Goal: Use online tool/utility: Utilize a website feature to perform a specific function

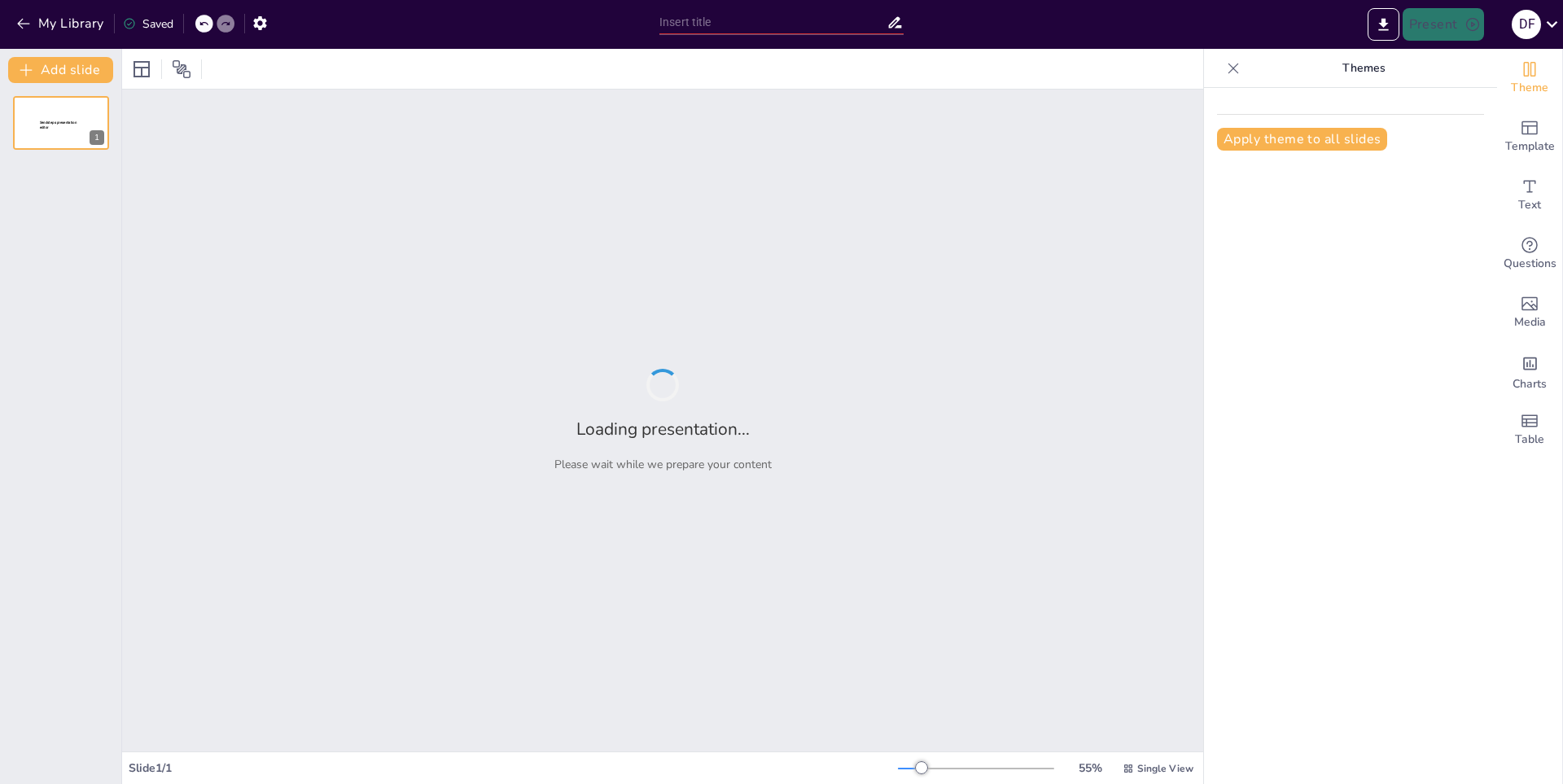
type input "Historia y Evolución [PERSON_NAME]"
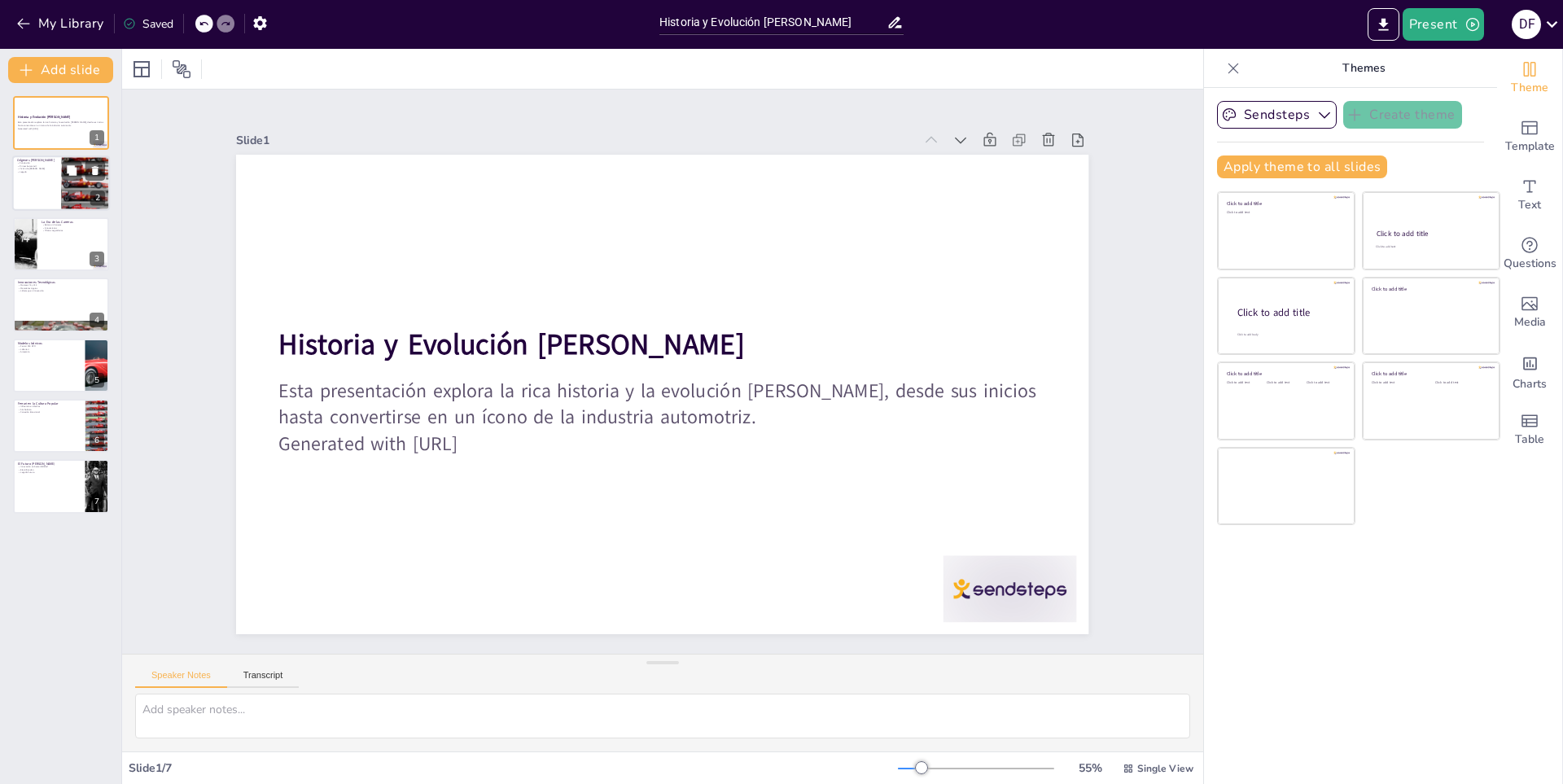
click at [64, 190] on div at bounding box center [85, 183] width 49 height 91
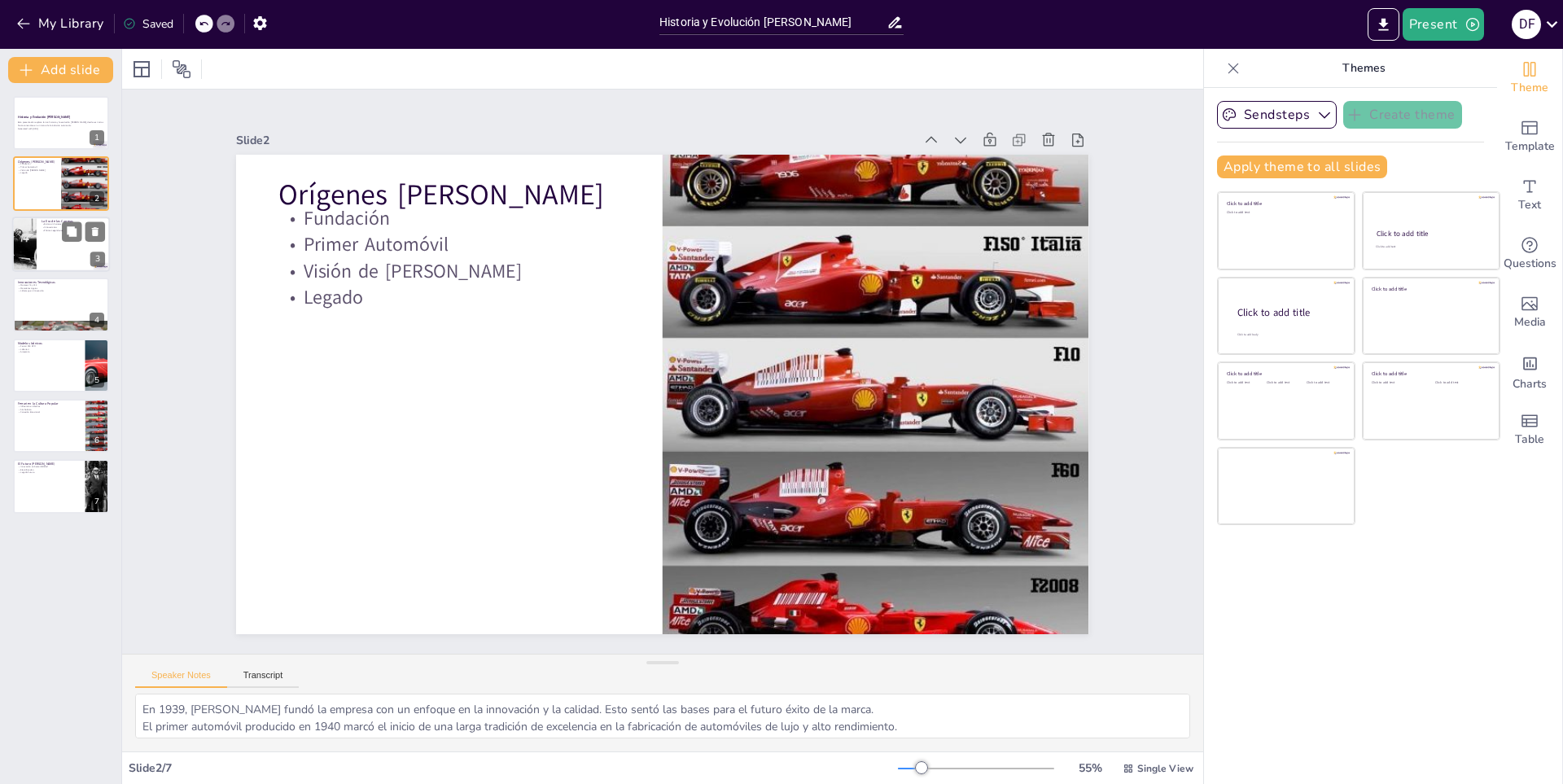
click at [62, 250] on div at bounding box center [60, 244] width 97 height 55
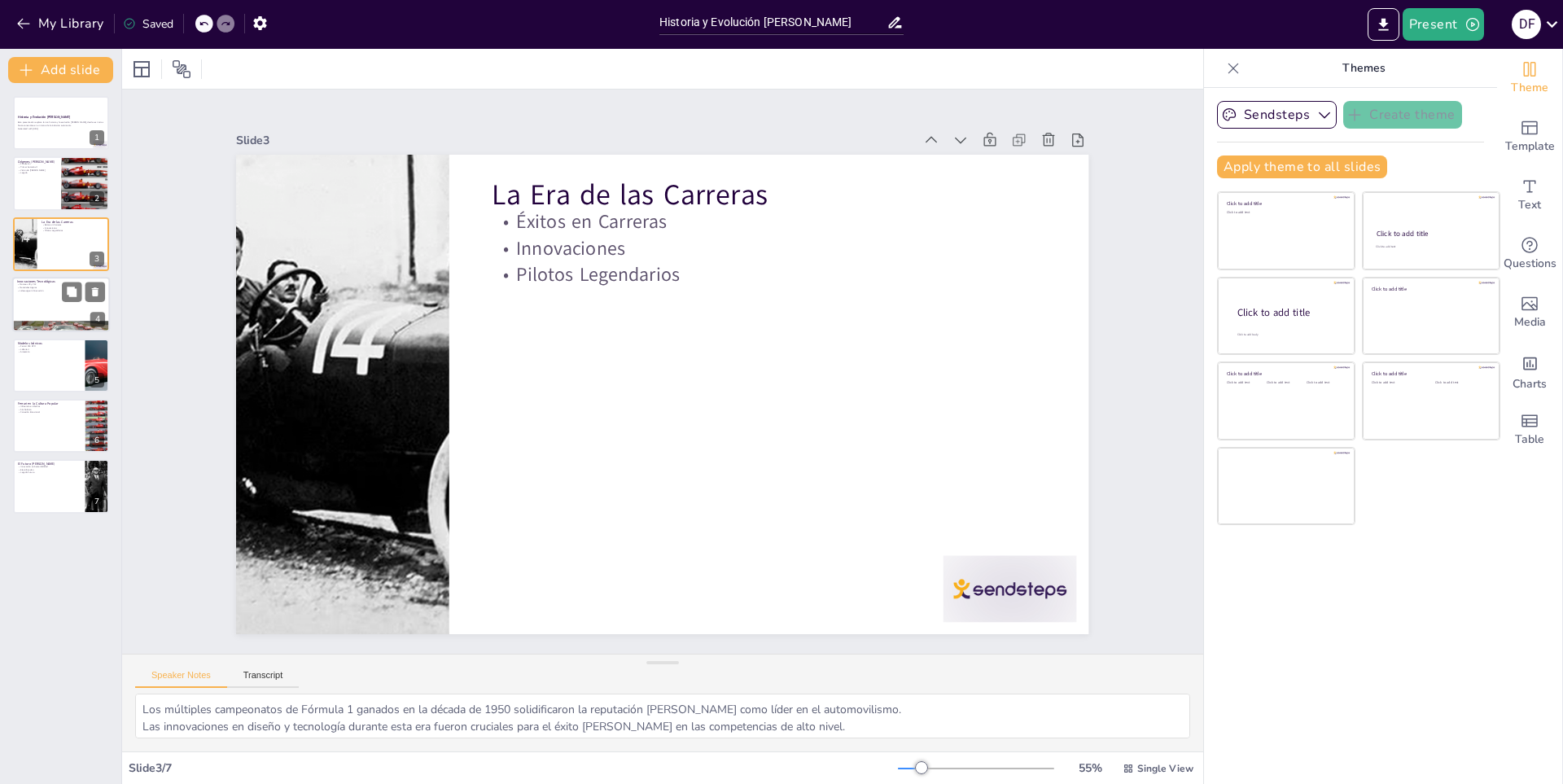
click at [75, 309] on div at bounding box center [60, 304] width 97 height 55
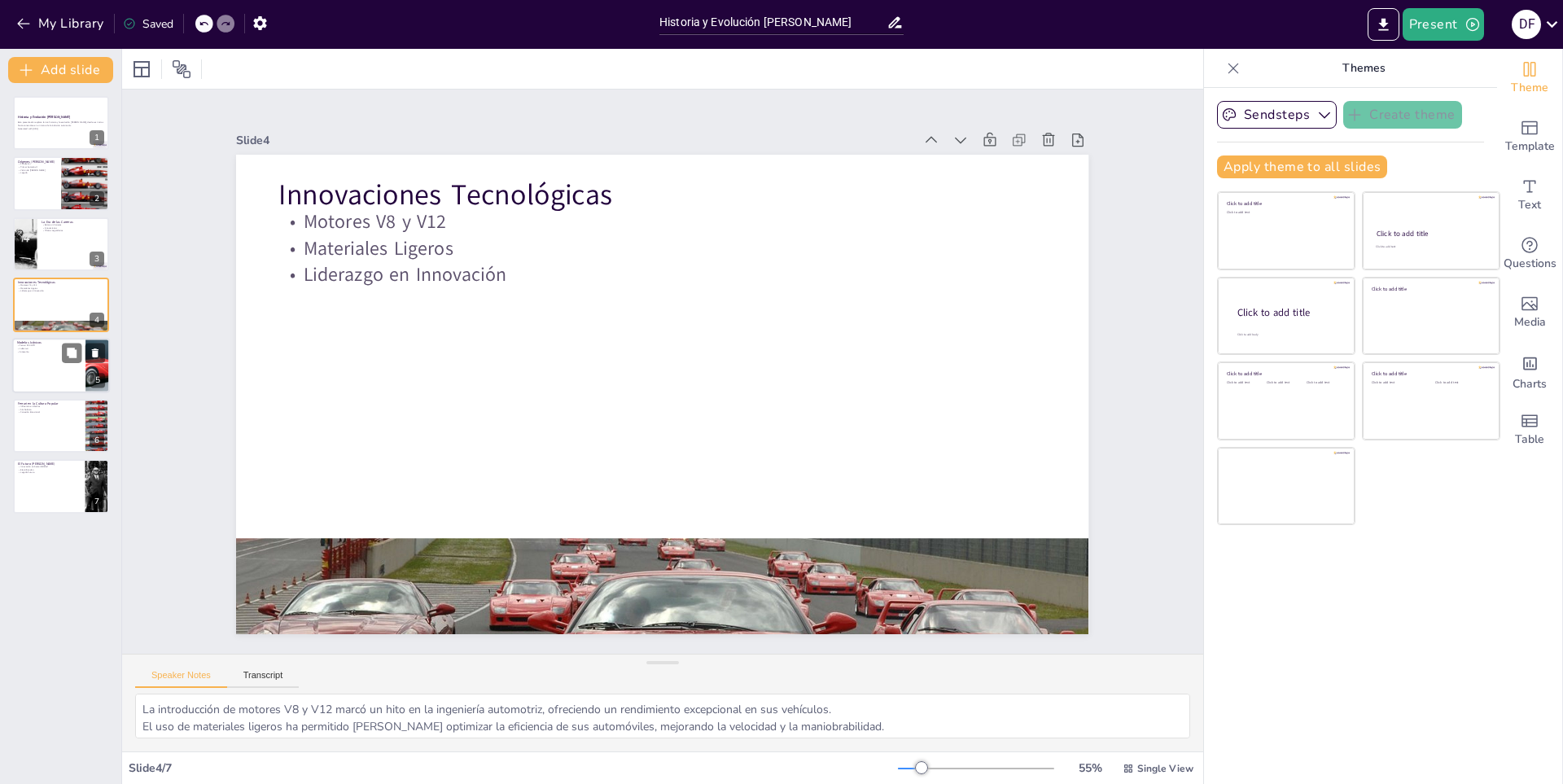
click at [44, 373] on div at bounding box center [60, 366] width 97 height 55
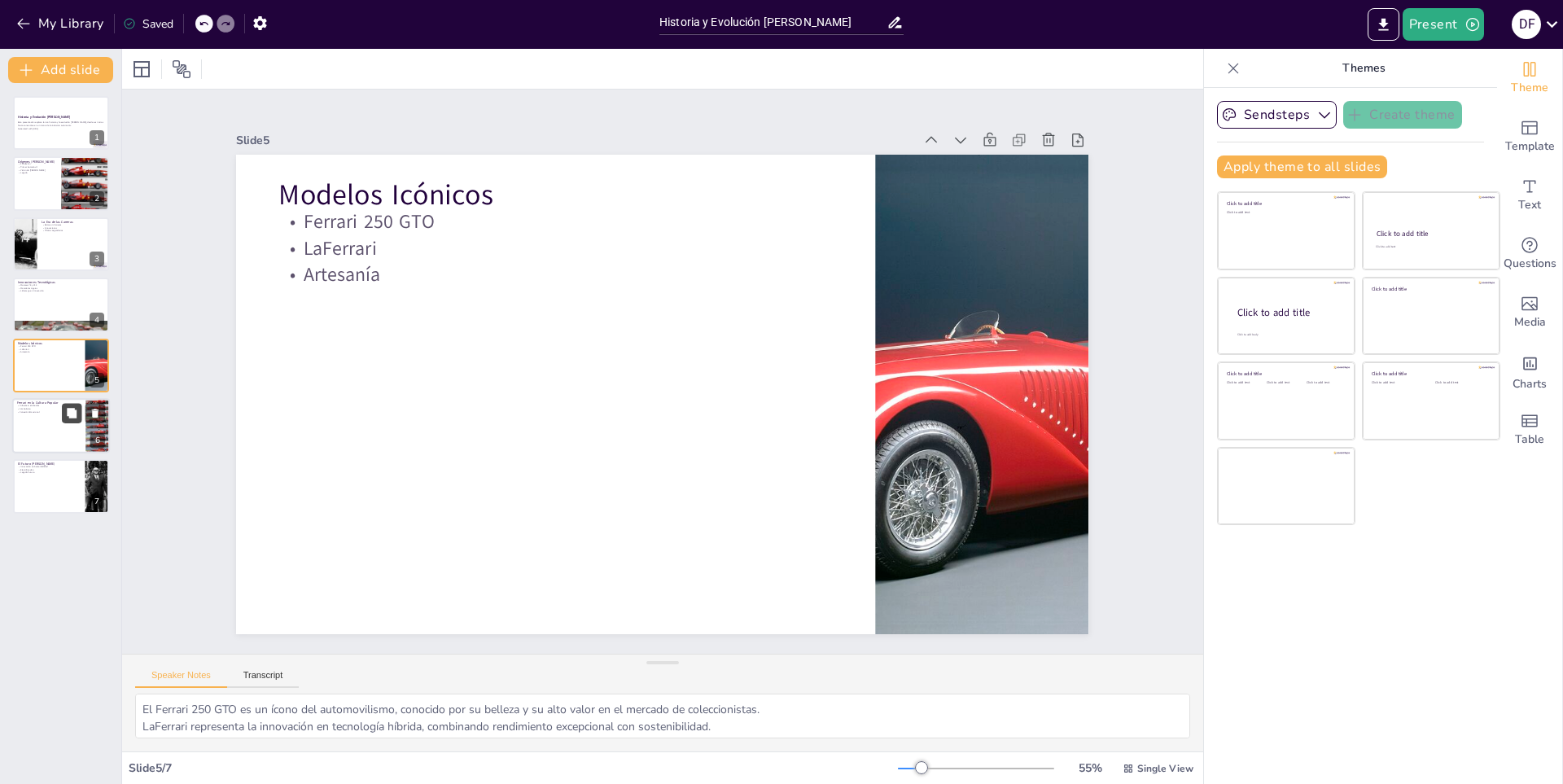
click at [67, 417] on icon at bounding box center [71, 412] width 11 height 11
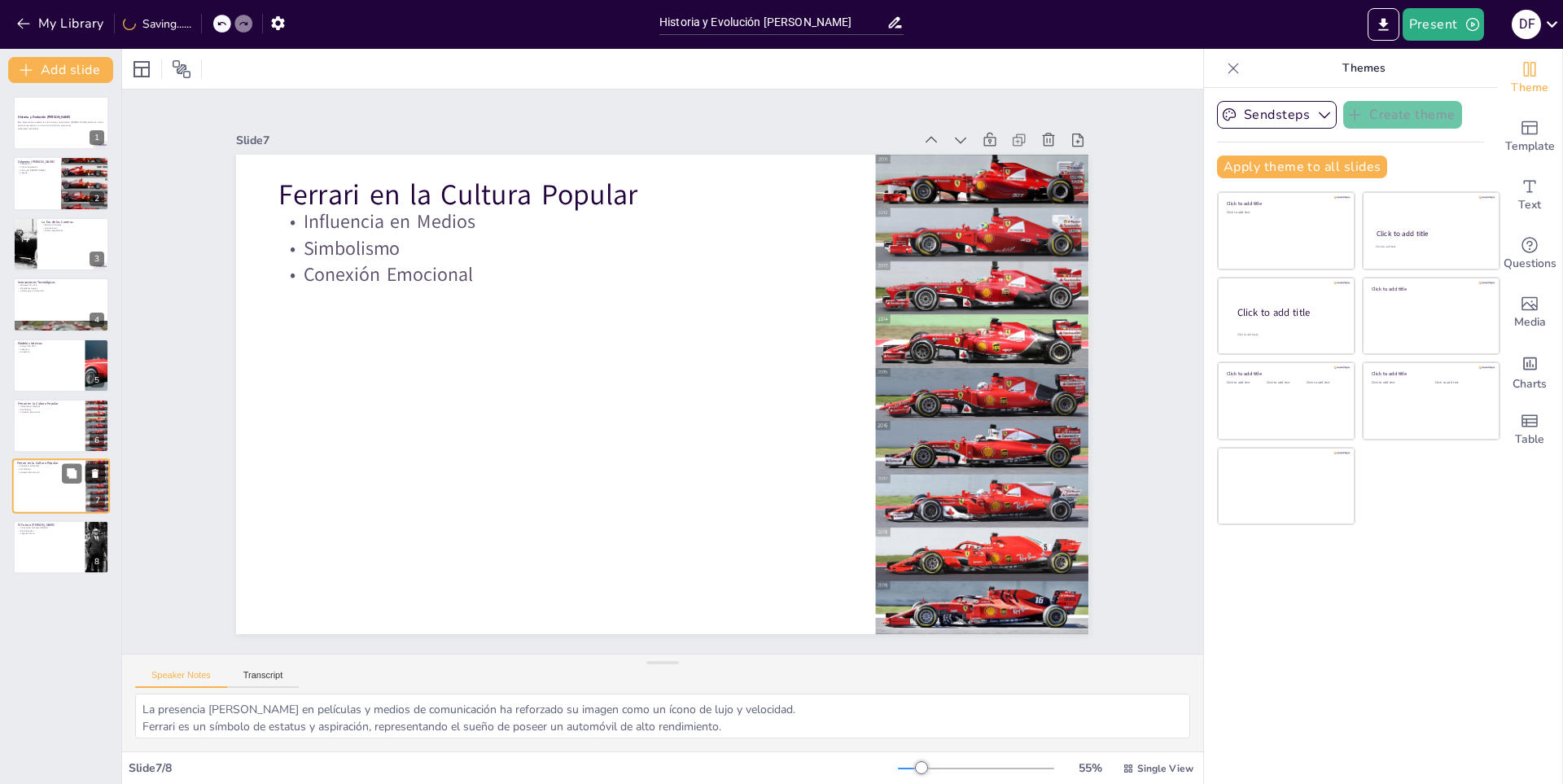
click at [91, 471] on icon at bounding box center [95, 474] width 11 height 11
type textarea "El compromiso [PERSON_NAME] con la sostenibilidad es fundamental para su estrat…"
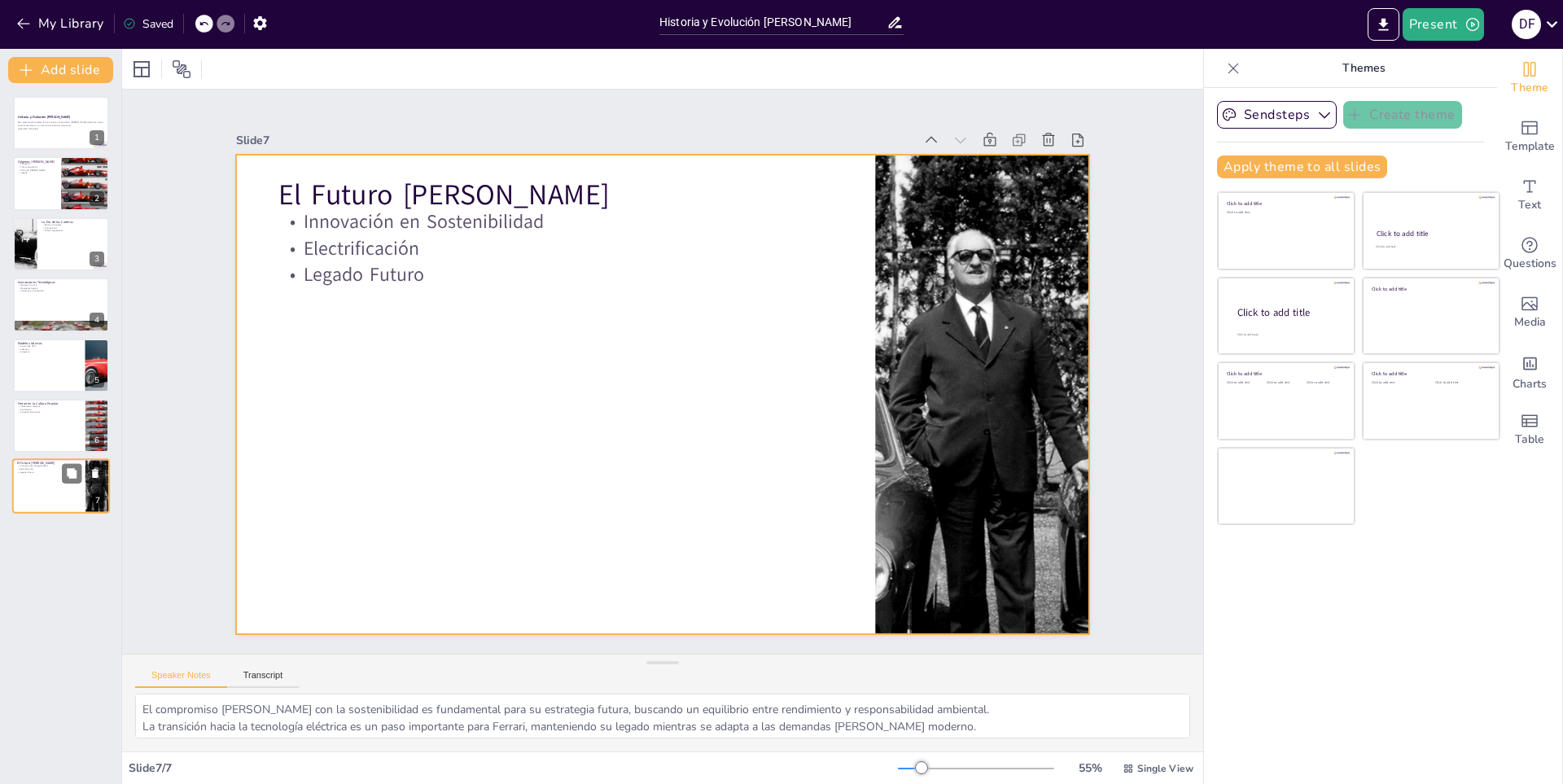
click at [55, 484] on div at bounding box center [60, 486] width 97 height 55
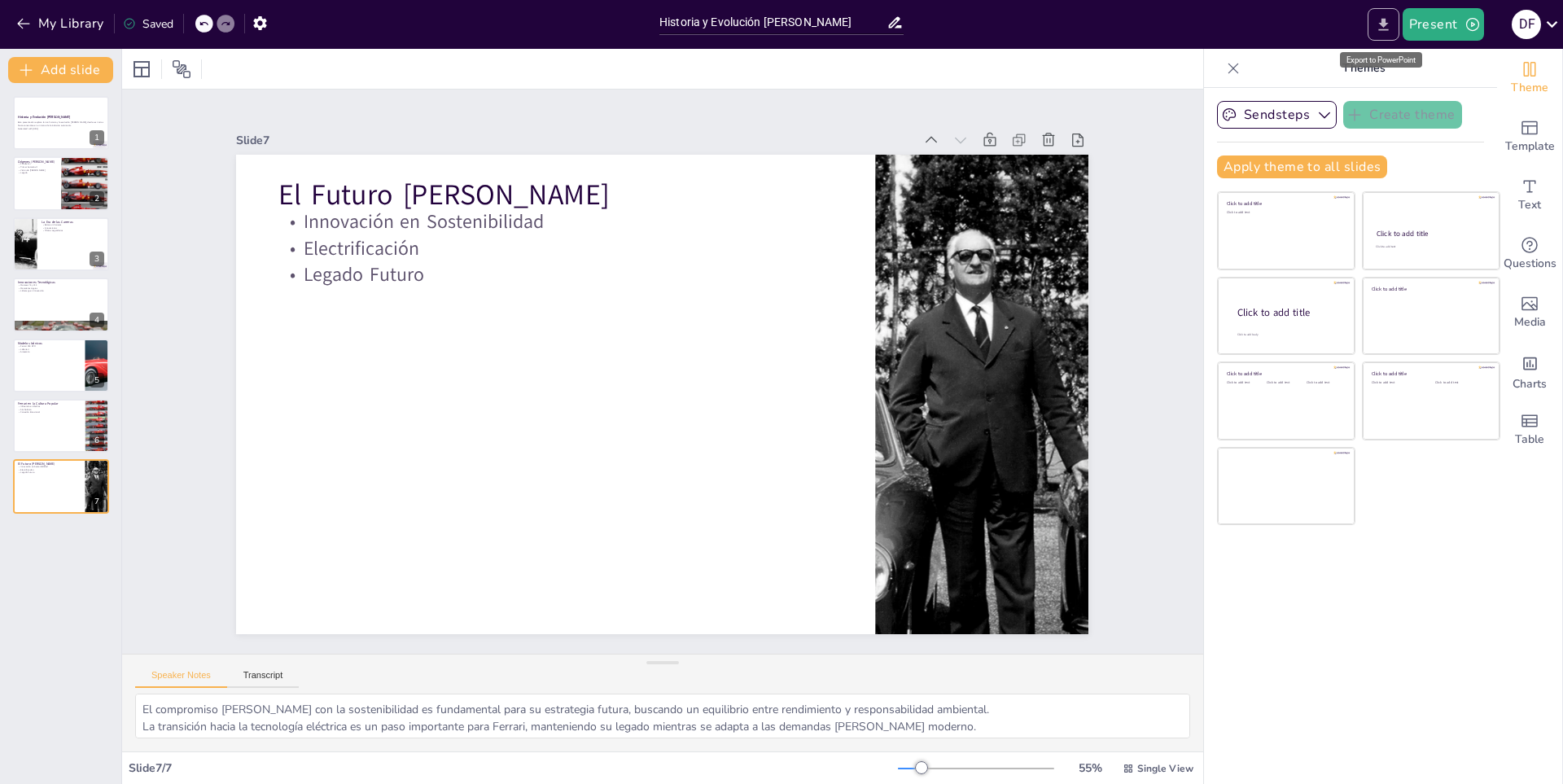
click at [1383, 17] on icon "Export to PowerPoint" at bounding box center [1384, 25] width 17 height 17
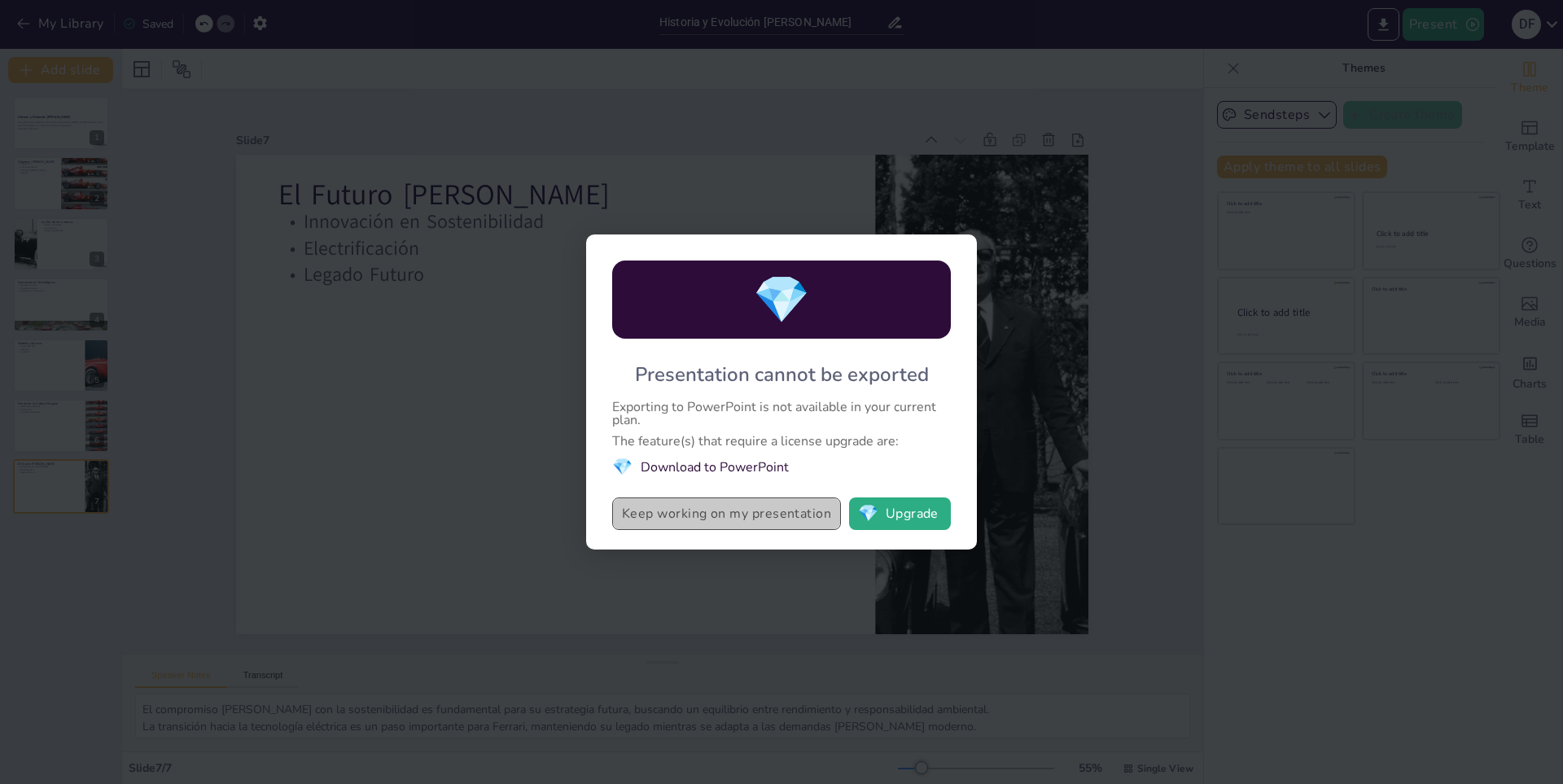
click at [798, 509] on button "Keep working on my presentation" at bounding box center [726, 514] width 229 height 33
